Goal: Navigation & Orientation: Understand site structure

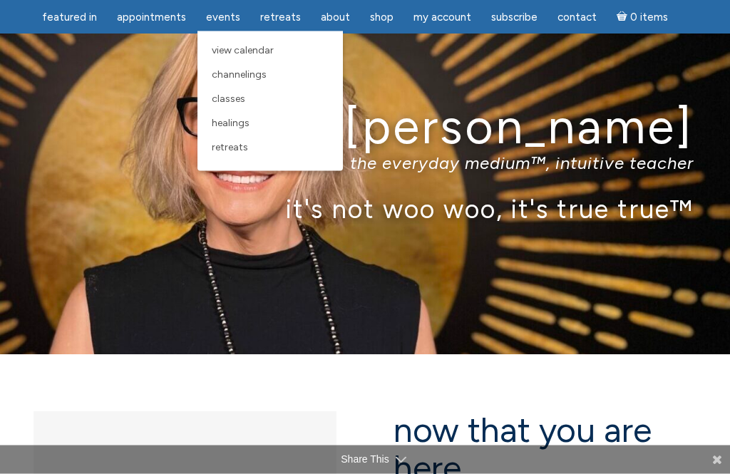
scroll to position [31, 0]
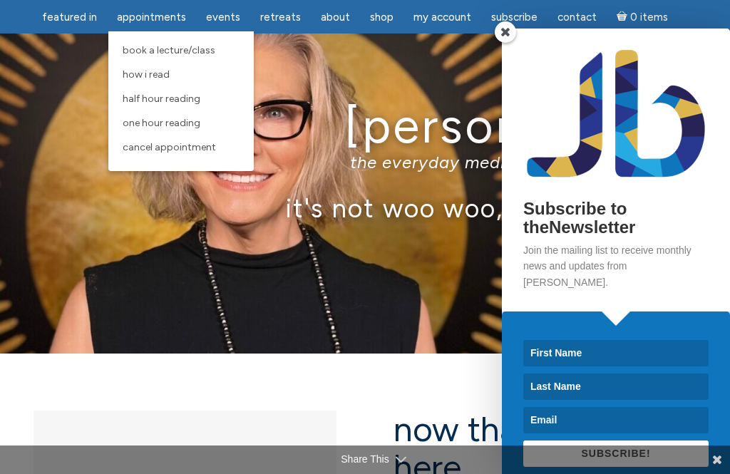
click at [143, 99] on span "Half Hour Reading" at bounding box center [162, 99] width 78 height 12
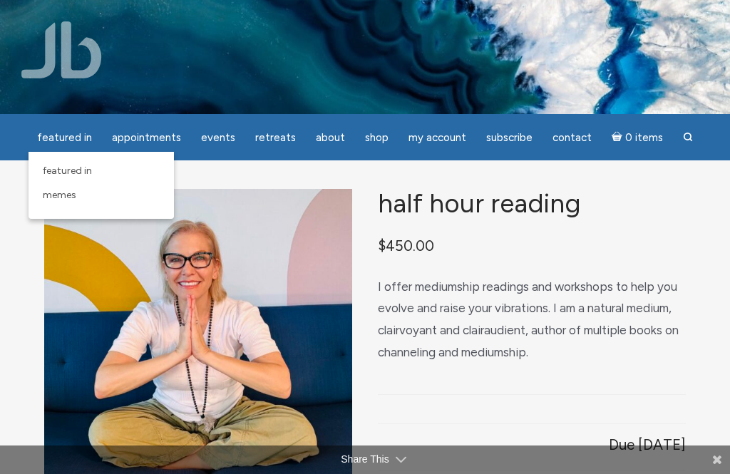
click at [72, 171] on span "featured in" at bounding box center [67, 171] width 49 height 12
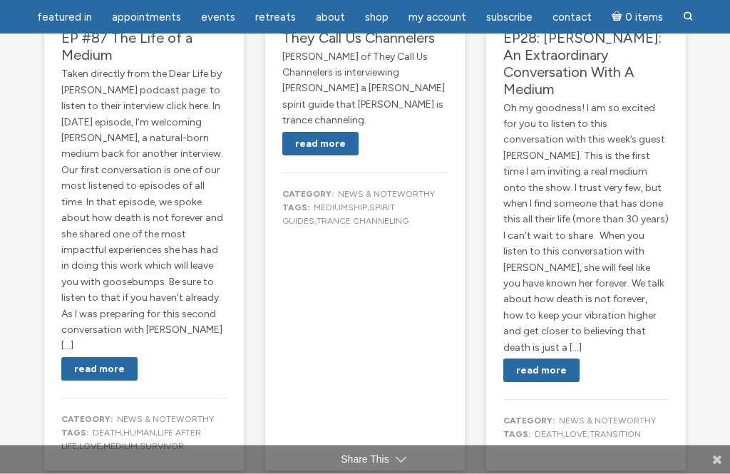
scroll to position [2691, 0]
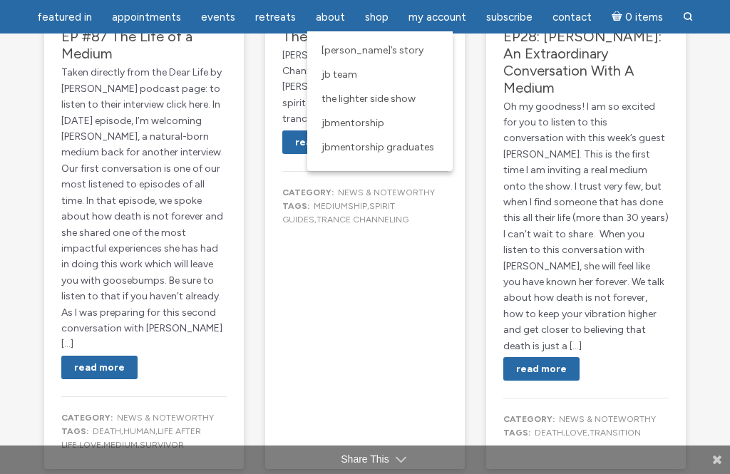
click at [322, 49] on span "[PERSON_NAME]’s Story" at bounding box center [373, 50] width 102 height 12
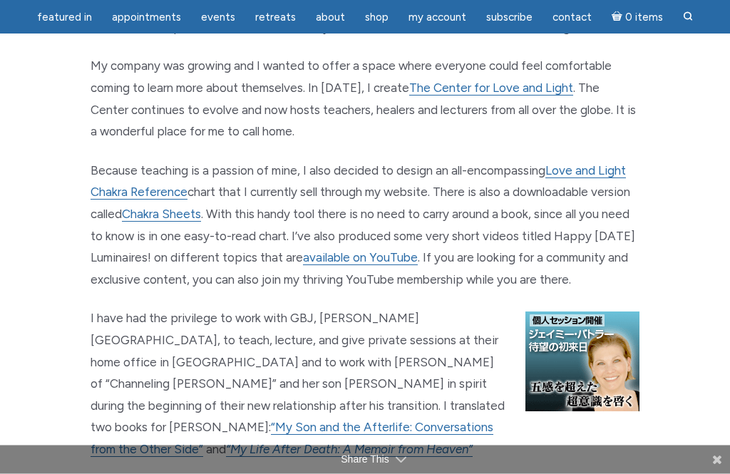
scroll to position [1583, 0]
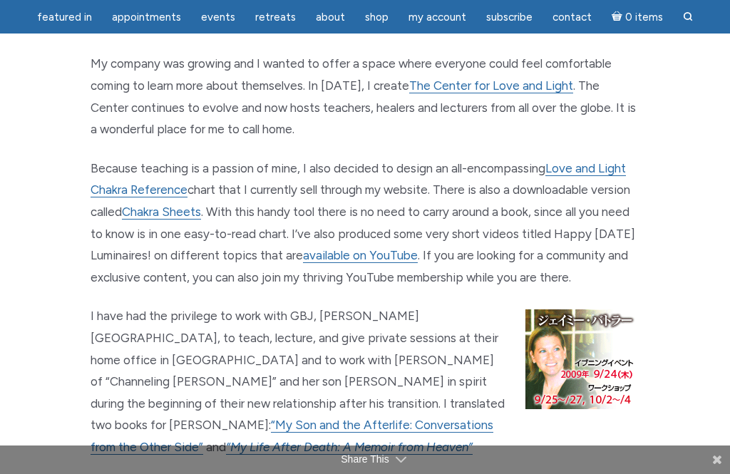
click at [471, 78] on link "The Center for Love and Light" at bounding box center [491, 85] width 164 height 15
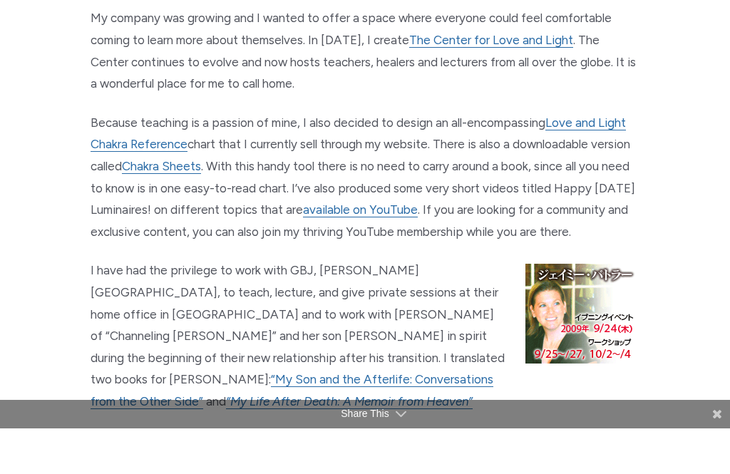
scroll to position [1628, 0]
